Goal: Transaction & Acquisition: Purchase product/service

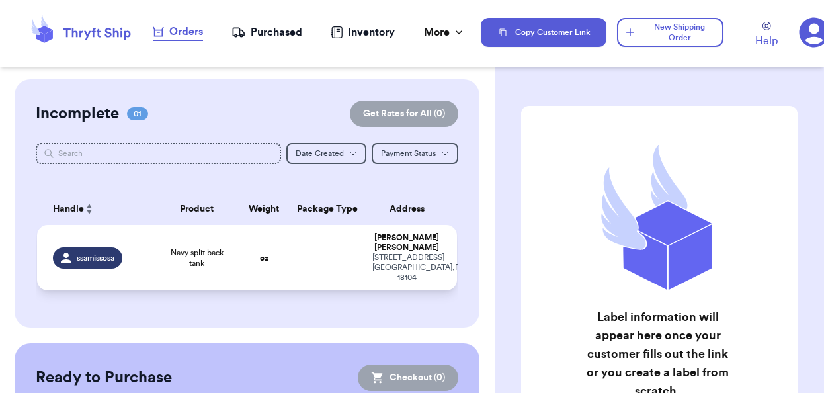
click at [266, 258] on td "oz" at bounding box center [264, 257] width 50 height 65
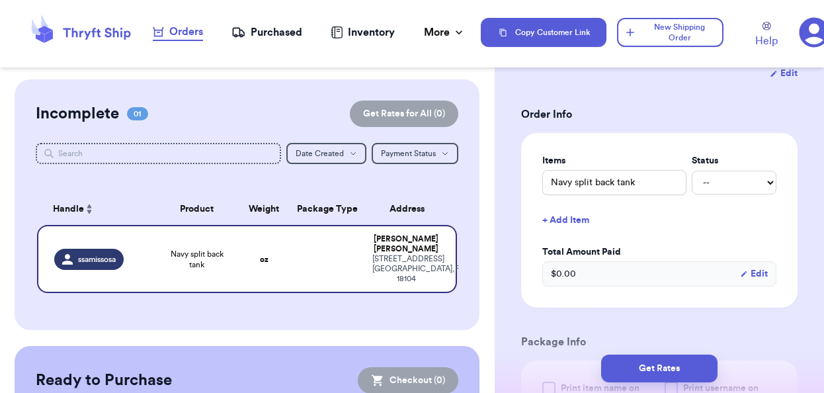
scroll to position [271, 0]
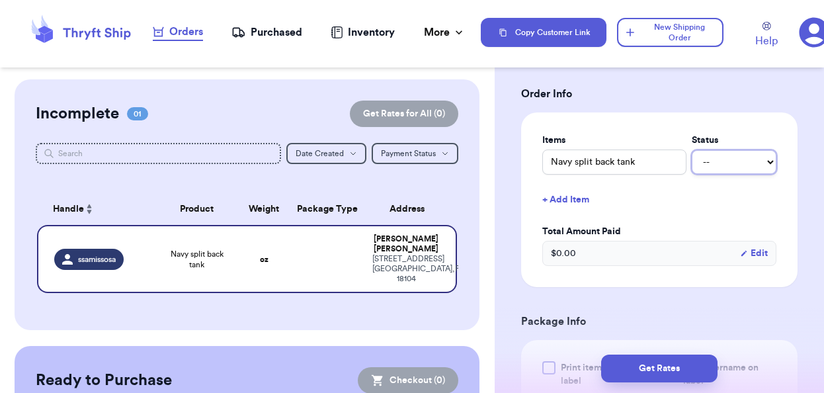
click at [712, 167] on select "-- Paid Owes" at bounding box center [733, 162] width 85 height 24
select select "paid"
click at [691, 150] on select "-- Paid Owes" at bounding box center [733, 162] width 85 height 24
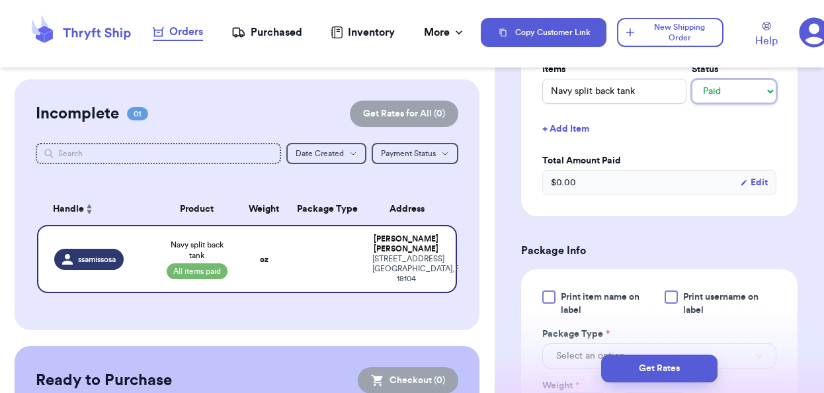
scroll to position [344, 0]
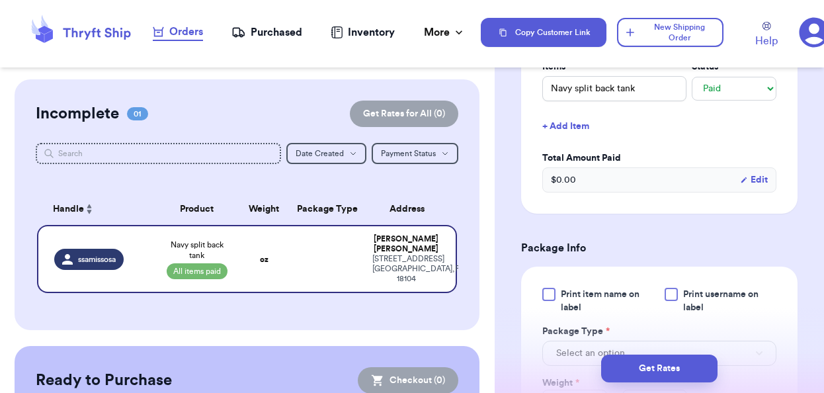
click at [549, 293] on div at bounding box center [548, 294] width 13 height 13
click at [0, 0] on input "Print item name on label" at bounding box center [0, 0] width 0 height 0
click at [674, 291] on div at bounding box center [670, 294] width 13 height 13
click at [0, 0] on input "Print username on label" at bounding box center [0, 0] width 0 height 0
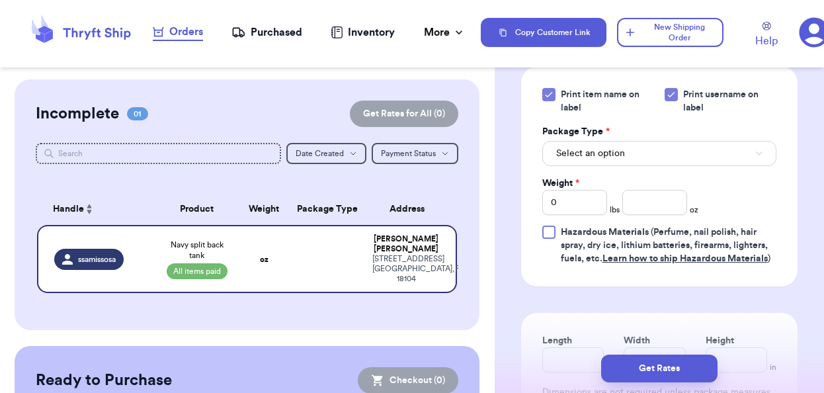
scroll to position [537, 0]
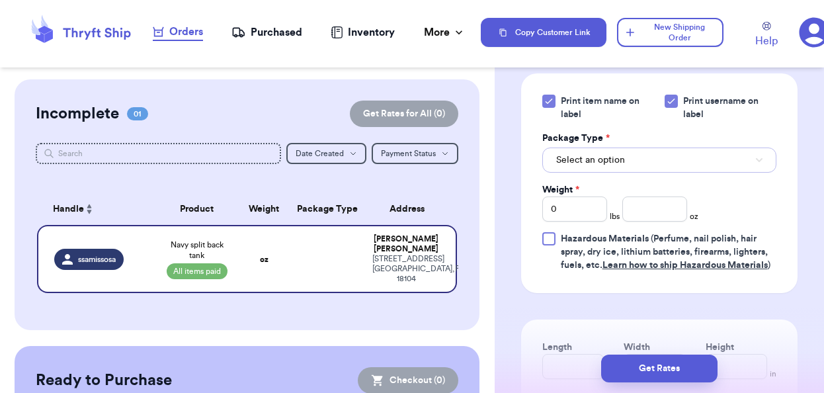
click at [662, 164] on button "Select an option" at bounding box center [659, 159] width 234 height 25
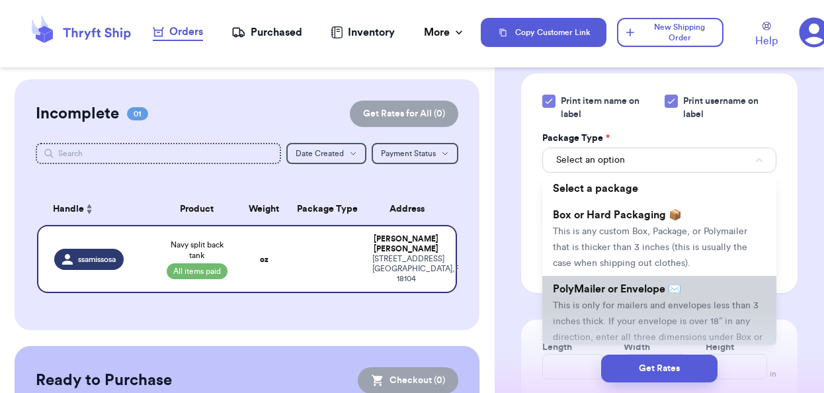
click at [645, 291] on span "PolyMailer or Envelope ✉️" at bounding box center [617, 289] width 128 height 11
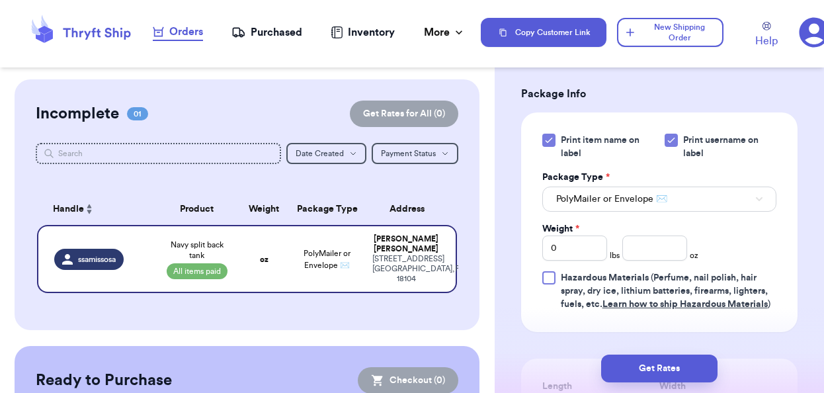
scroll to position [497, 0]
click at [642, 254] on input "number" at bounding box center [654, 249] width 65 height 25
type input "4.1"
click at [741, 244] on div "Print item name on label Print username on label Package Type * PolyMailer or E…" at bounding box center [659, 223] width 234 height 177
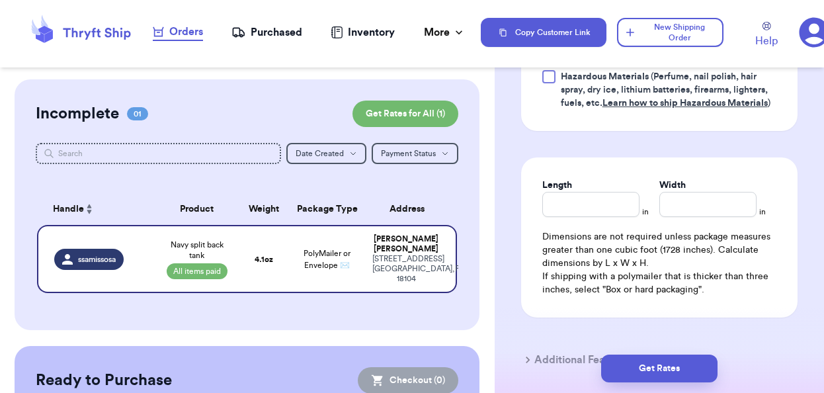
scroll to position [701, 0]
click at [614, 204] on input "Length" at bounding box center [590, 202] width 97 height 25
type input "12"
click at [714, 210] on input "Width *" at bounding box center [707, 202] width 97 height 25
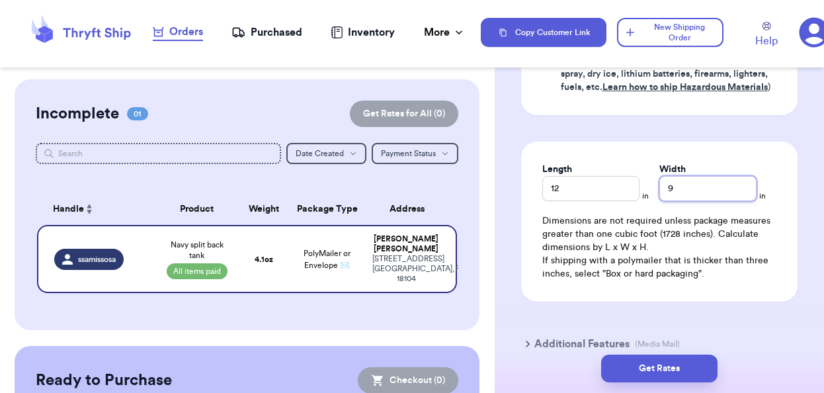
scroll to position [720, 0]
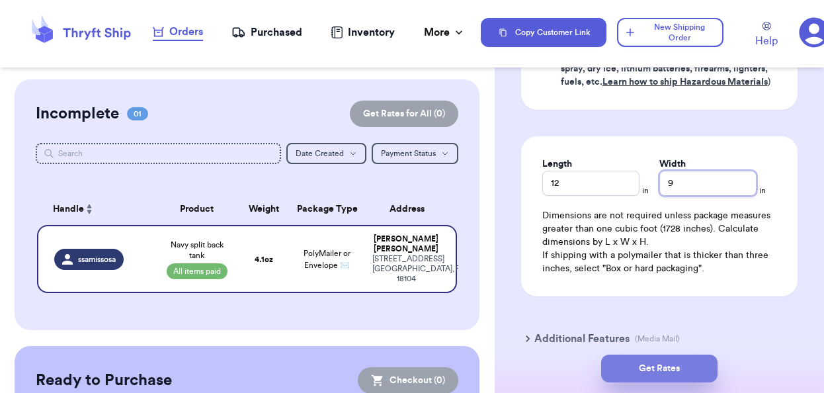
type input "9"
click at [674, 367] on button "Get Rates" at bounding box center [659, 368] width 116 height 28
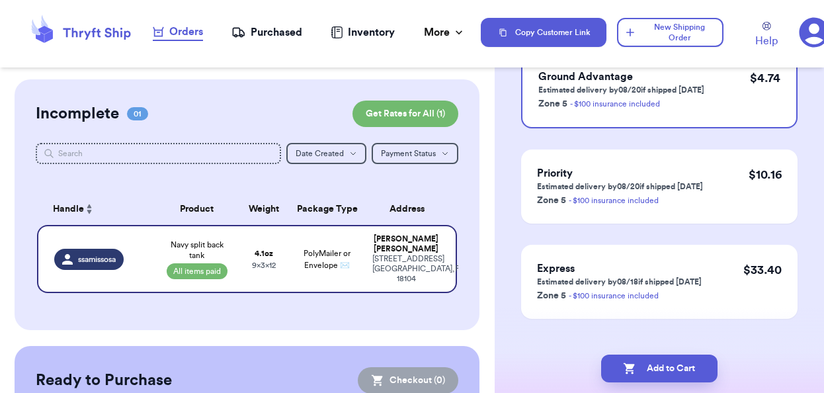
scroll to position [163, 0]
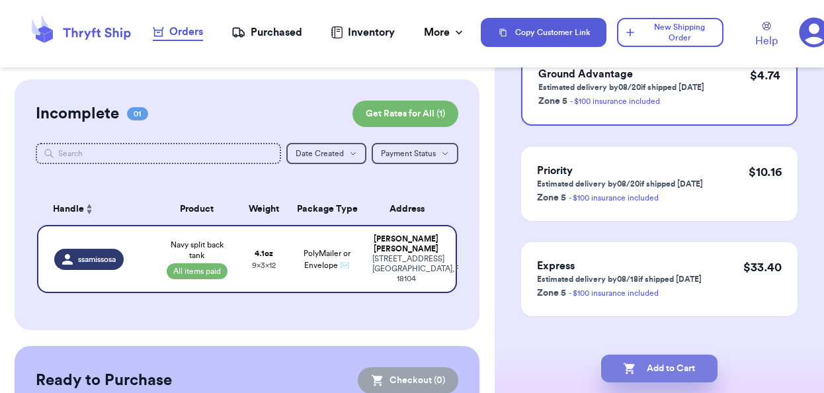
click at [695, 367] on button "Add to Cart" at bounding box center [659, 368] width 116 height 28
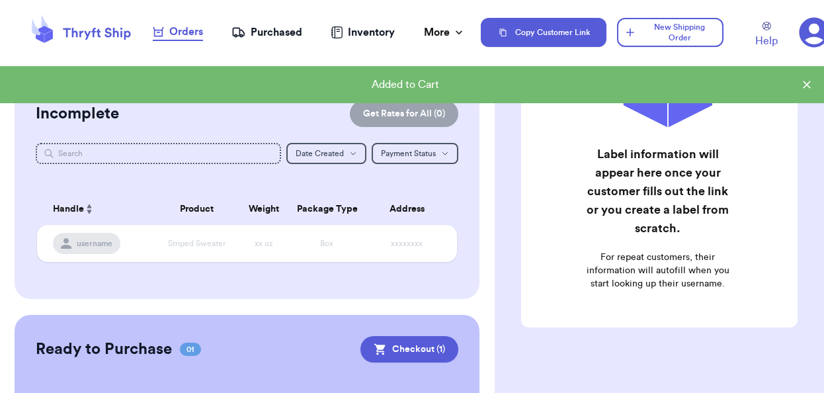
scroll to position [118, 0]
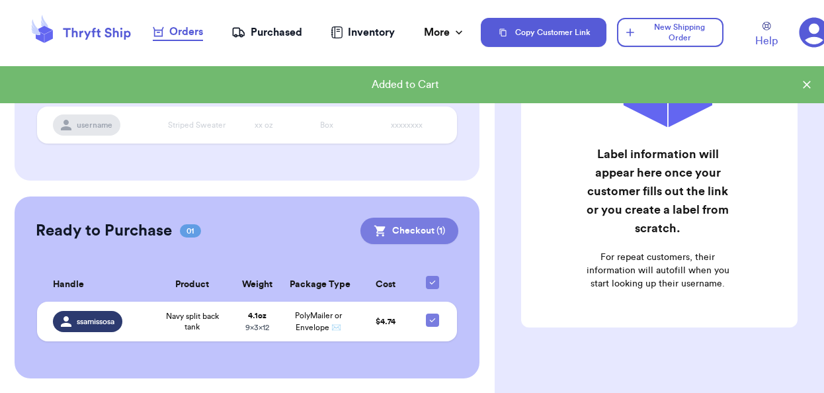
click at [410, 235] on button "Checkout ( 1 )" at bounding box center [409, 230] width 98 height 26
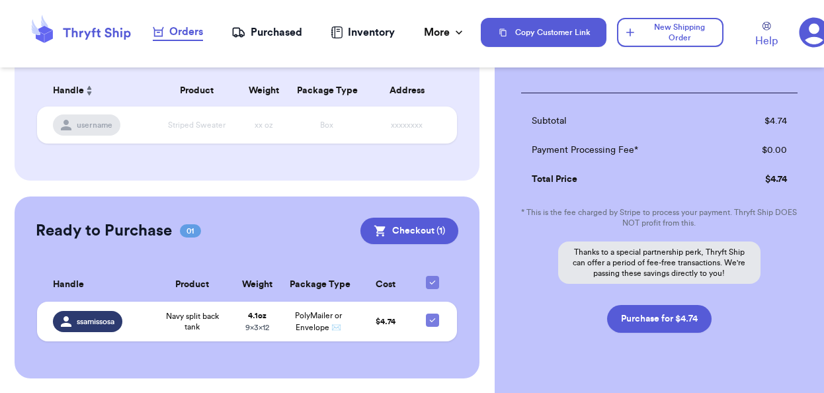
scroll to position [205, 0]
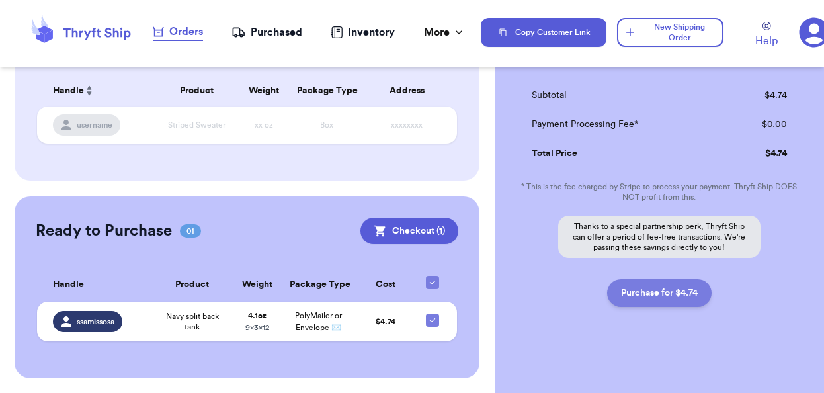
click at [668, 302] on button "Purchase for $4.74" at bounding box center [659, 293] width 104 height 28
checkbox input "false"
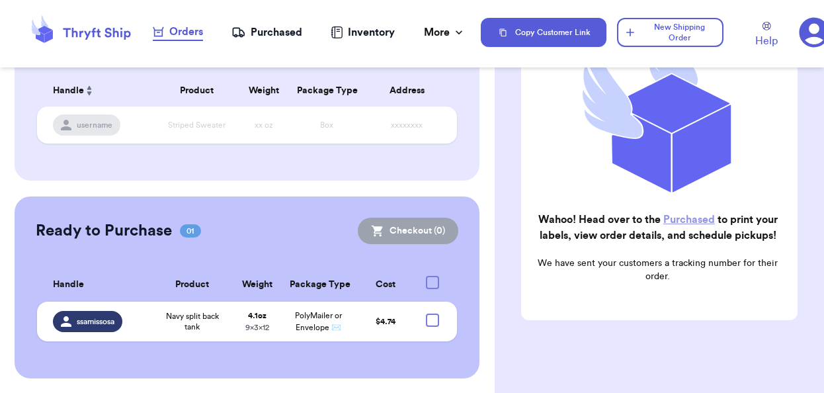
checkbox input "true"
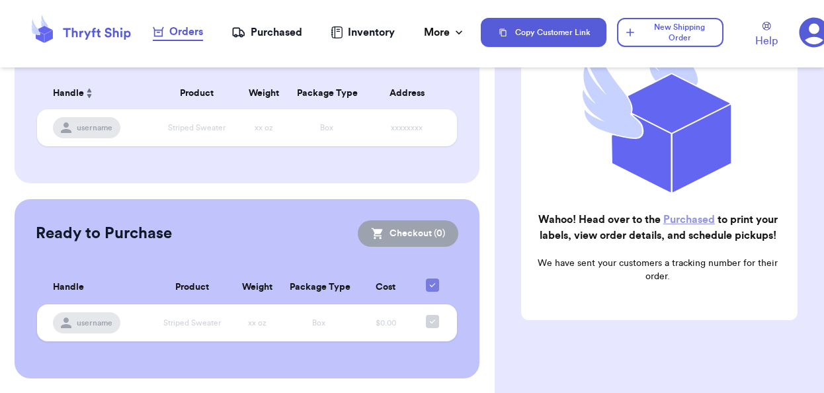
click at [276, 28] on div "Purchased" at bounding box center [266, 32] width 71 height 16
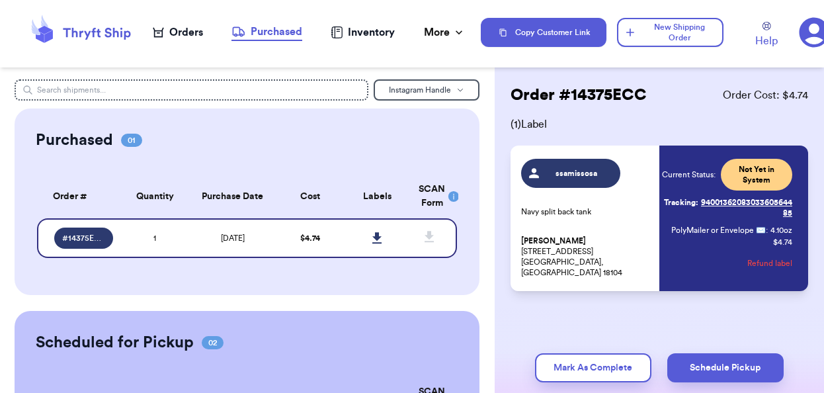
scroll to position [23, 0]
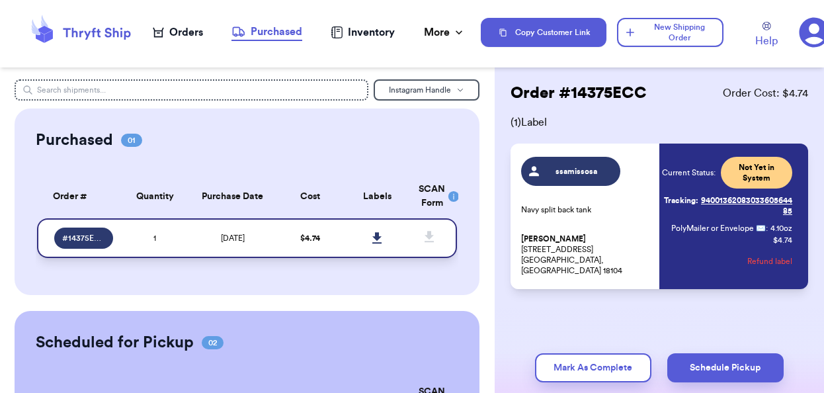
click at [382, 242] on link at bounding box center [377, 237] width 29 height 29
click at [728, 200] on link "Tracking: 9400136208303360564485" at bounding box center [727, 206] width 130 height 32
click at [726, 202] on link "Tracking: 9400136208303360564485" at bounding box center [727, 206] width 130 height 32
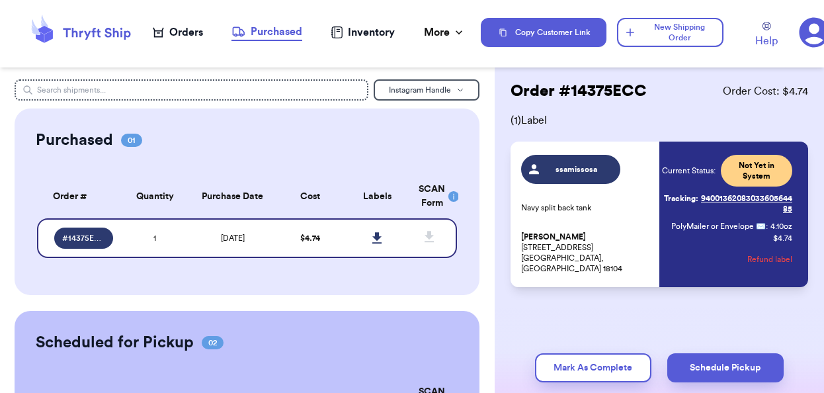
scroll to position [20, 0]
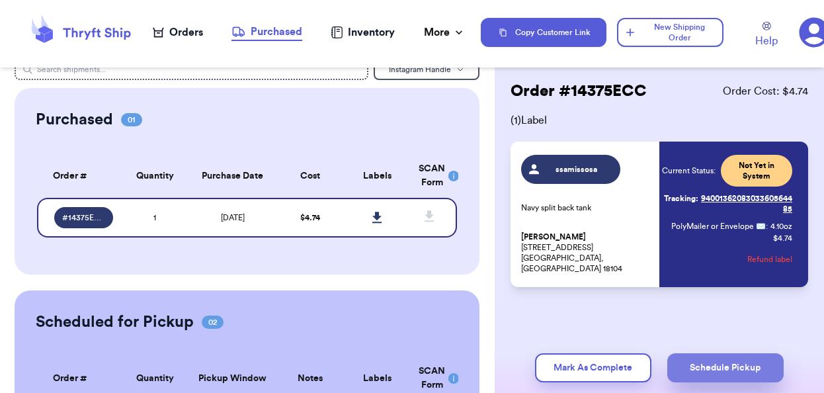
click at [701, 362] on button "Schedule Pickup" at bounding box center [725, 367] width 116 height 29
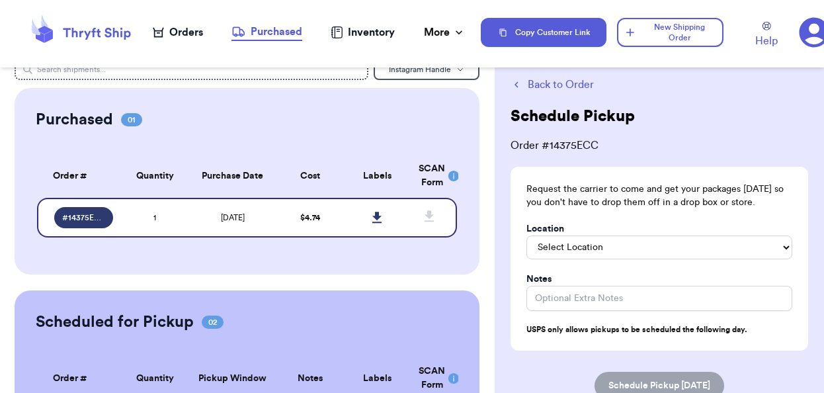
scroll to position [38, 0]
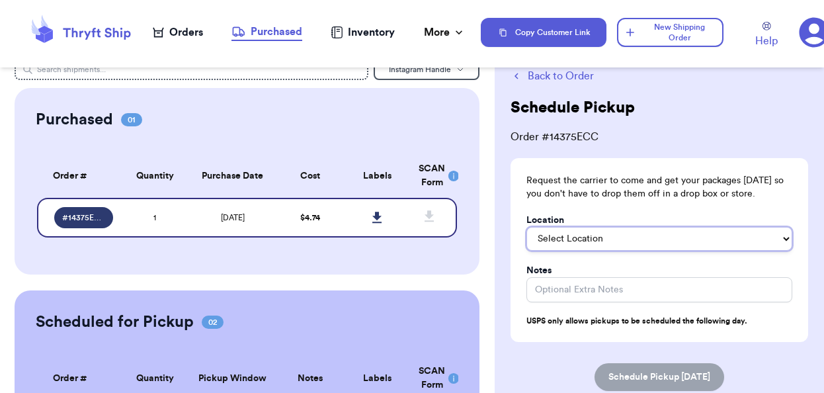
click at [639, 237] on select "Select Location In/At Mailbox On the Porch Front Door Back Door Side Door Knock…" at bounding box center [659, 239] width 266 height 24
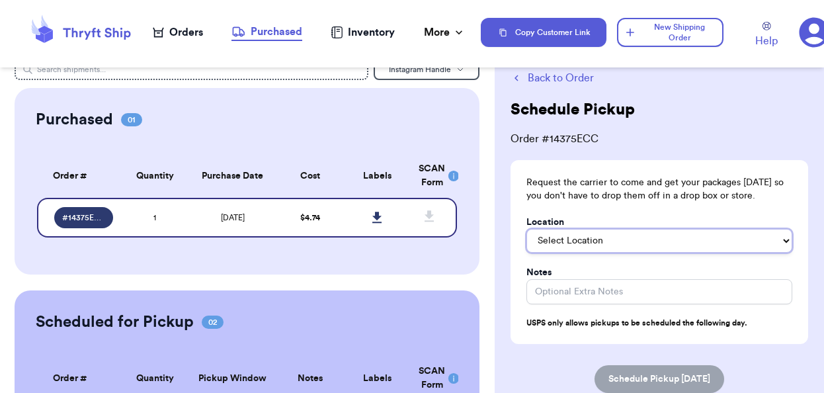
scroll to position [68, 0]
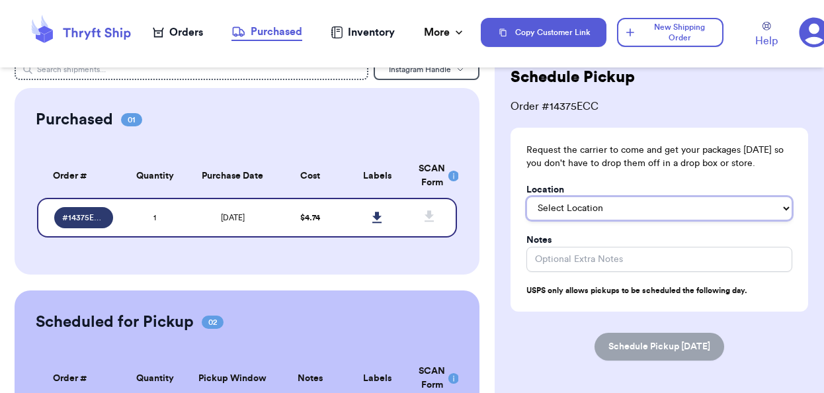
click at [573, 200] on select "Select Location In/At Mailbox On the Porch Front Door Back Door Side Door Knock…" at bounding box center [659, 208] width 266 height 24
select select "In/At Mailbox"
click at [526, 196] on select "Select Location In/At Mailbox On the Porch Front Door Back Door Side Door Knock…" at bounding box center [659, 208] width 266 height 24
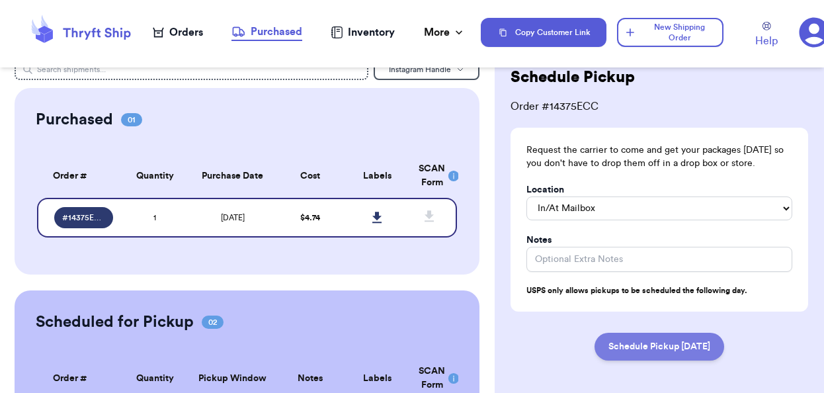
click at [623, 353] on button "Schedule Pickup [DATE]" at bounding box center [659, 346] width 130 height 28
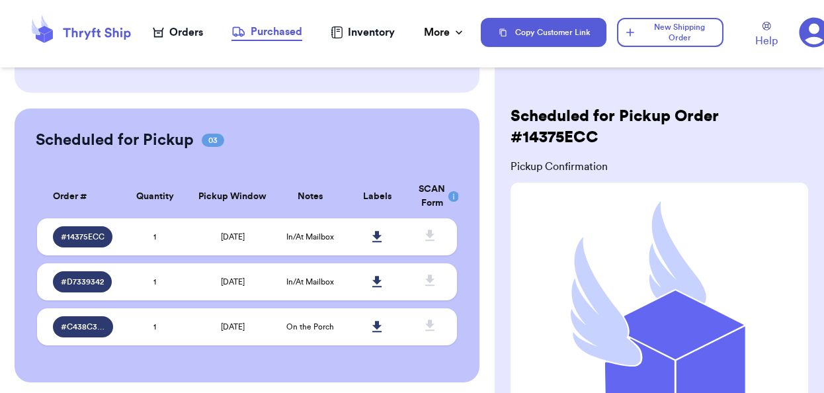
scroll to position [205, 0]
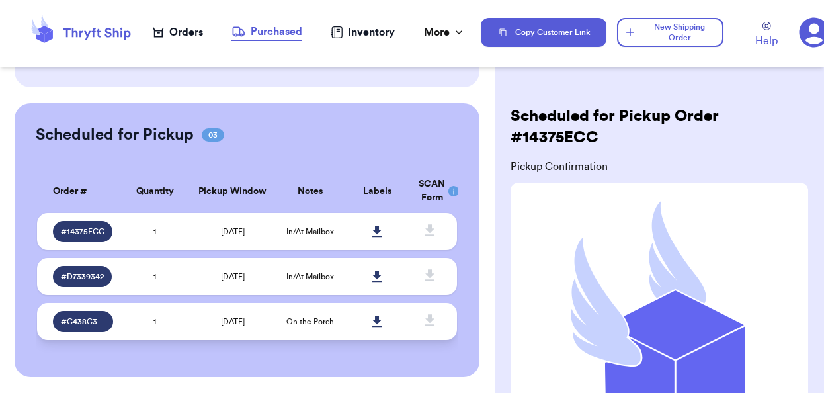
click at [239, 321] on span "[DATE]" at bounding box center [233, 321] width 24 height 8
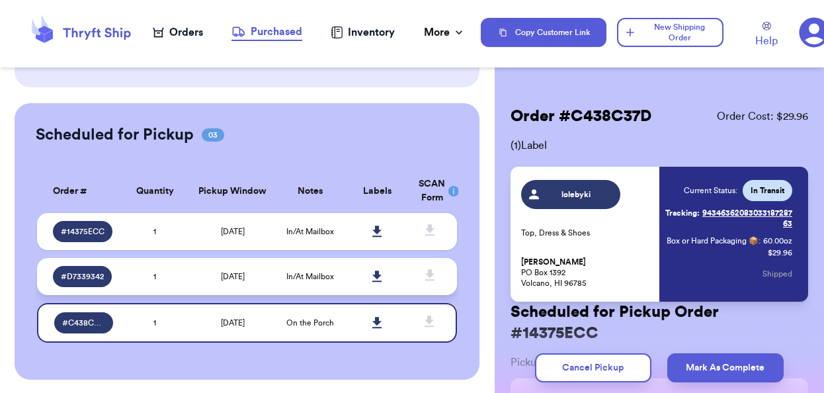
click at [285, 280] on td "In/At Mailbox" at bounding box center [309, 276] width 67 height 37
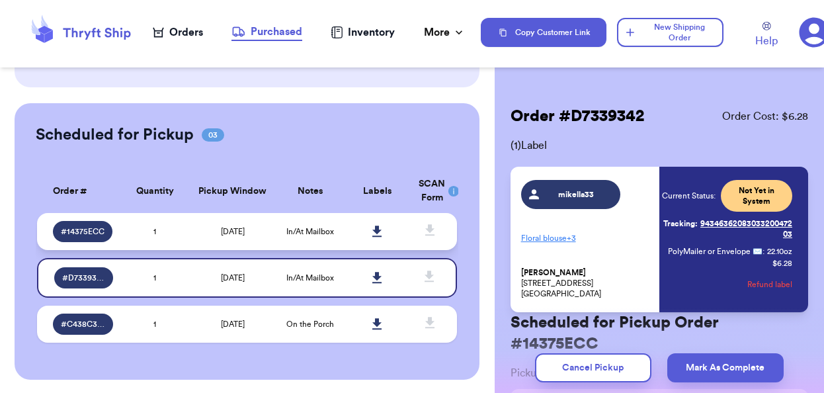
click at [262, 234] on td "[DATE]" at bounding box center [232, 231] width 88 height 37
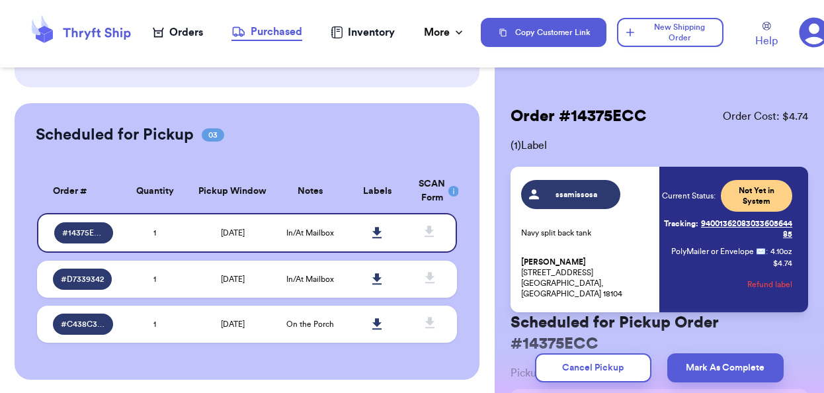
scroll to position [0, 0]
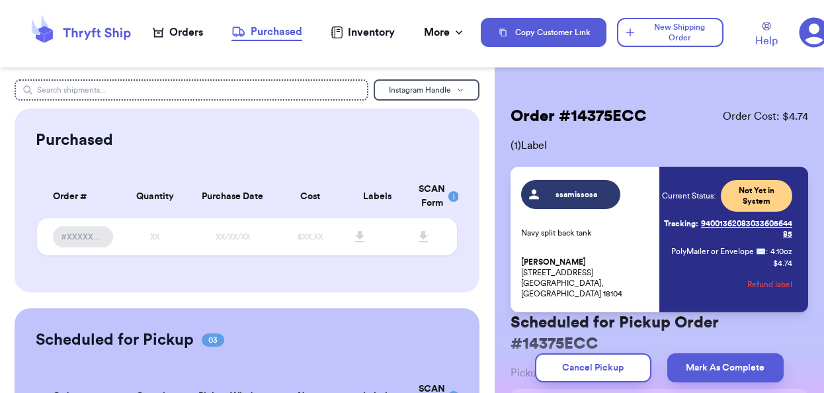
click at [180, 28] on div "Orders" at bounding box center [178, 32] width 50 height 16
